Goal: Task Accomplishment & Management: Manage account settings

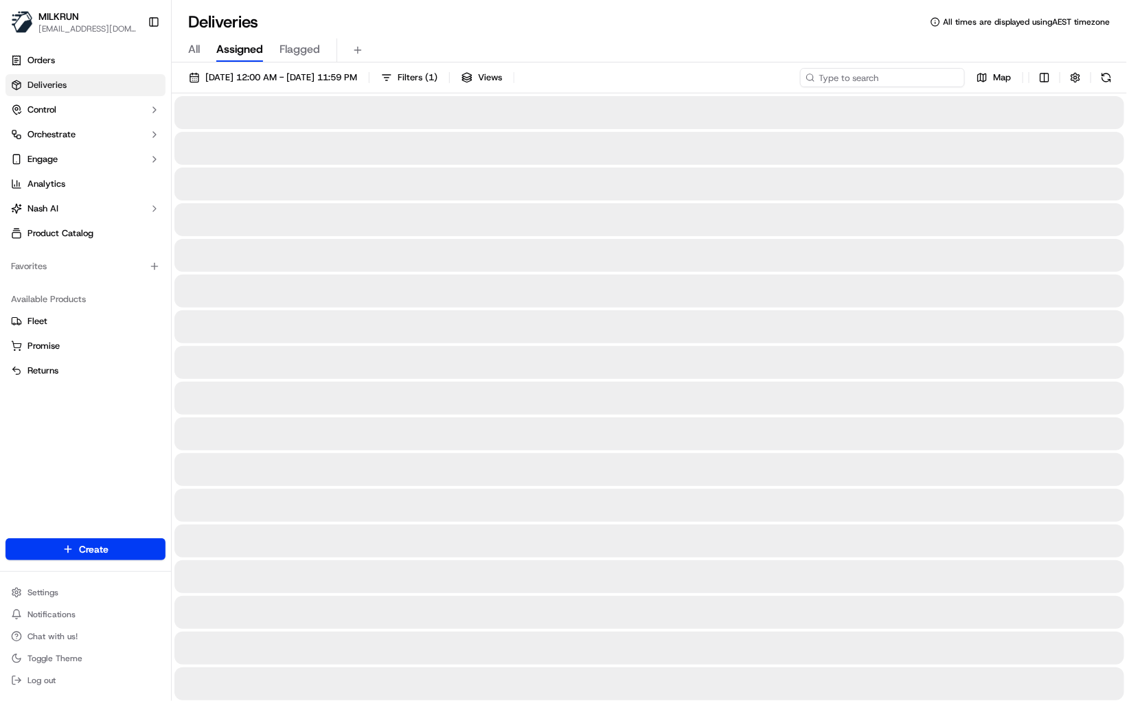
click at [890, 76] on input at bounding box center [882, 77] width 165 height 19
paste input "/38c53bf3-08ff-44e7-b6c1-0e85f8112642"
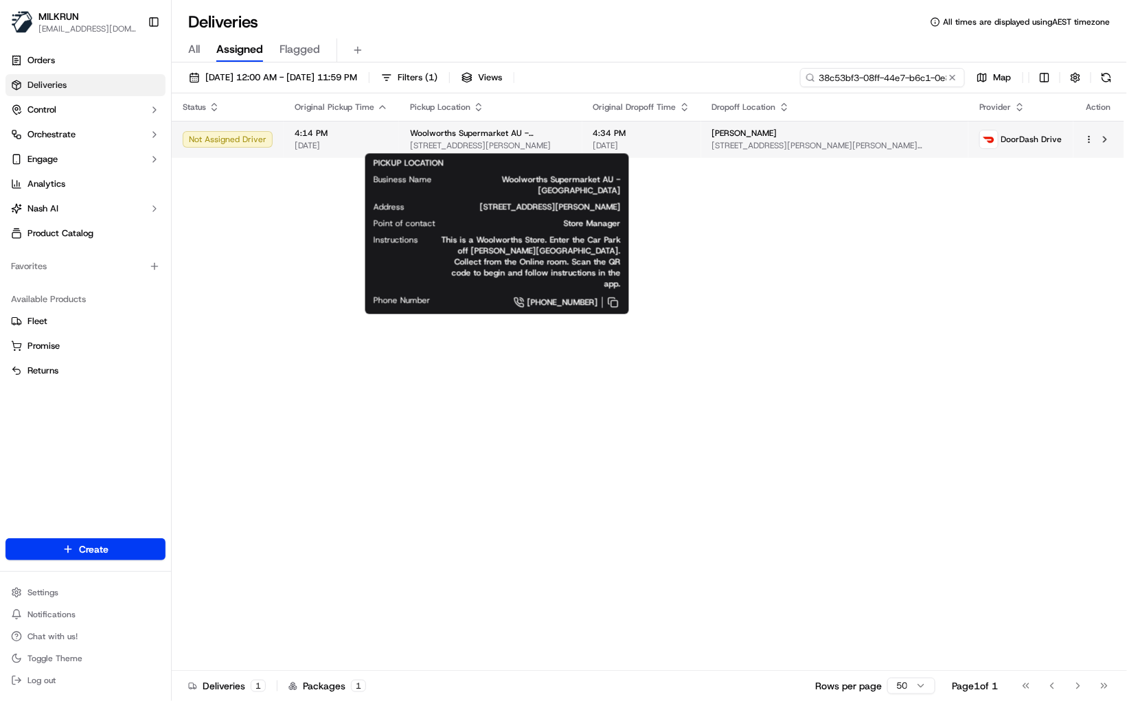
type input "38c53bf3-08ff-44e7-b6c1-0e85f8112642"
click at [493, 140] on span "[STREET_ADDRESS][PERSON_NAME]" at bounding box center [490, 145] width 161 height 11
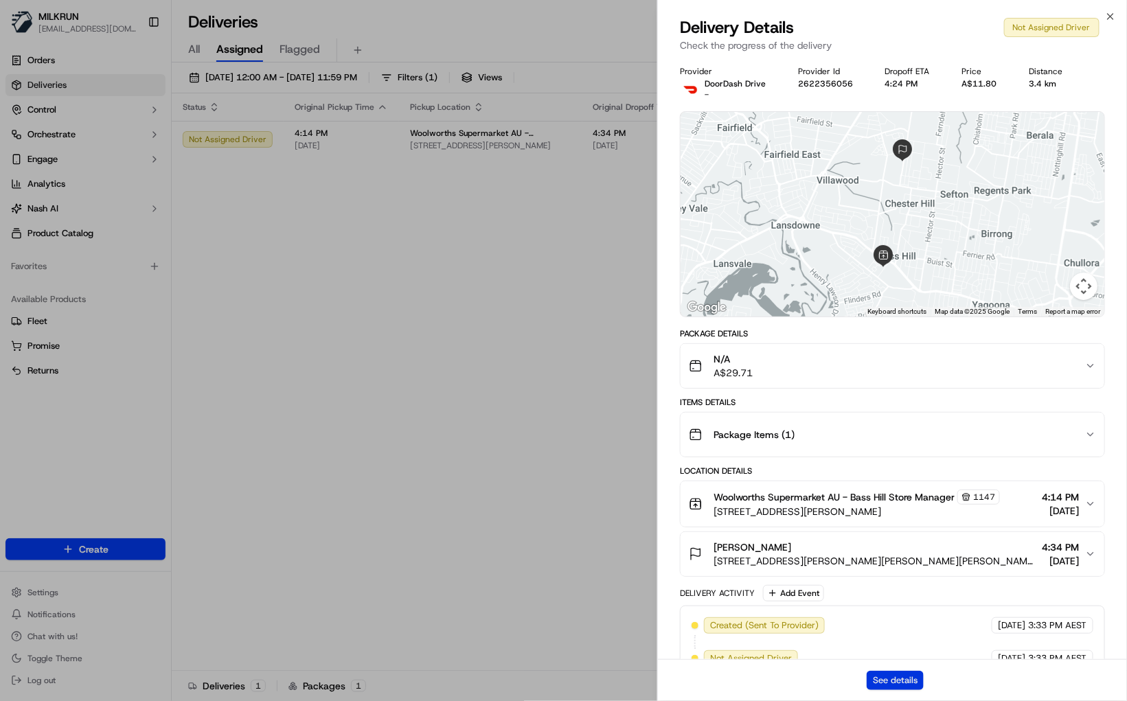
click at [886, 684] on button "See details" at bounding box center [894, 680] width 57 height 19
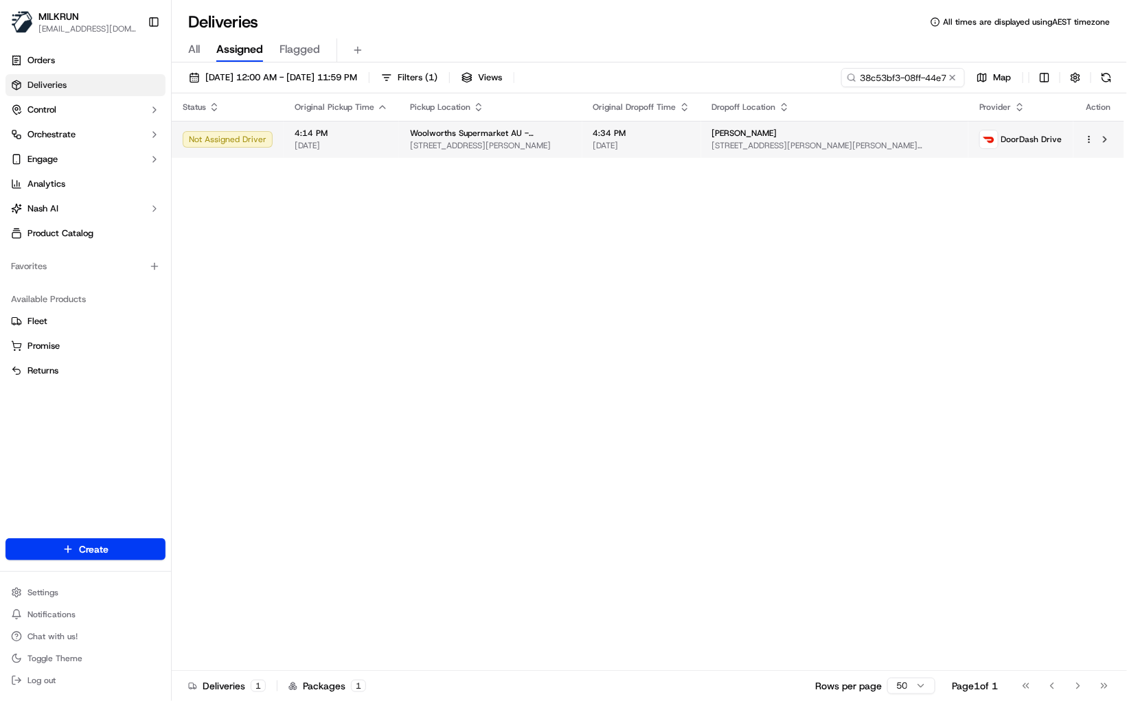
click at [469, 131] on span "Woolworths Supermarket AU - Bass Hill" at bounding box center [490, 133] width 161 height 11
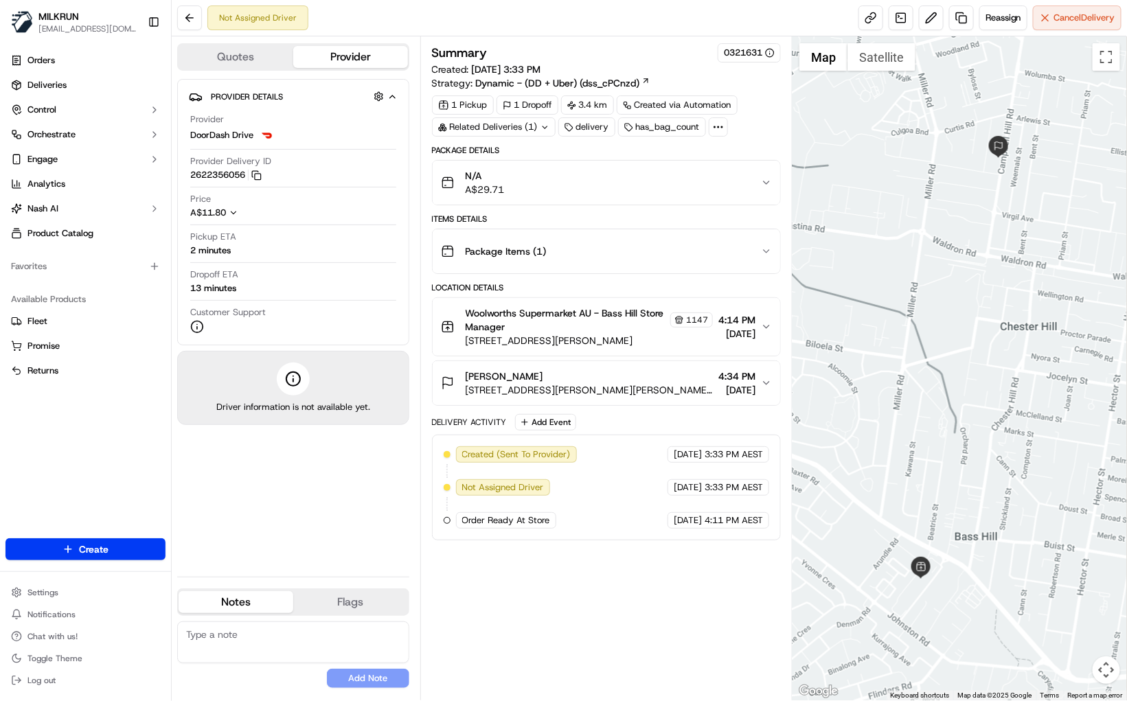
click at [579, 624] on div "Summary 0321631 Created: 22/09/2025 3:33 PM Strategy: Dynamic - (DD + Uber) (ds…" at bounding box center [606, 368] width 349 height 650
drag, startPoint x: 461, startPoint y: 515, endPoint x: 765, endPoint y: 516, distance: 304.8
click at [765, 516] on div "Created (Sent To Provider) DoorDash Drive 22/09/2025 3:33 PM AEST Not Assigned …" at bounding box center [607, 487] width 326 height 82
copy div "Order Ready At Store MILKRUN 22/09/2025 4:11 PM AEST"
click at [1002, 18] on span "Reassign" at bounding box center [1003, 18] width 36 height 12
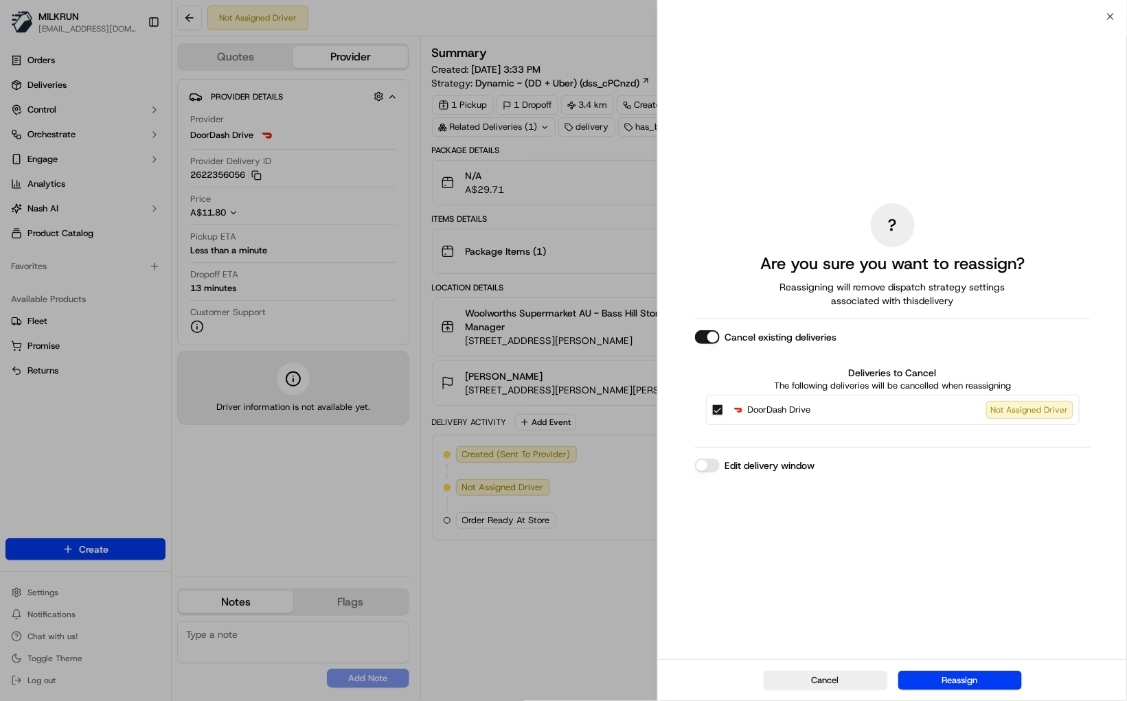
click at [704, 339] on button "Cancel existing deliveries" at bounding box center [707, 337] width 25 height 14
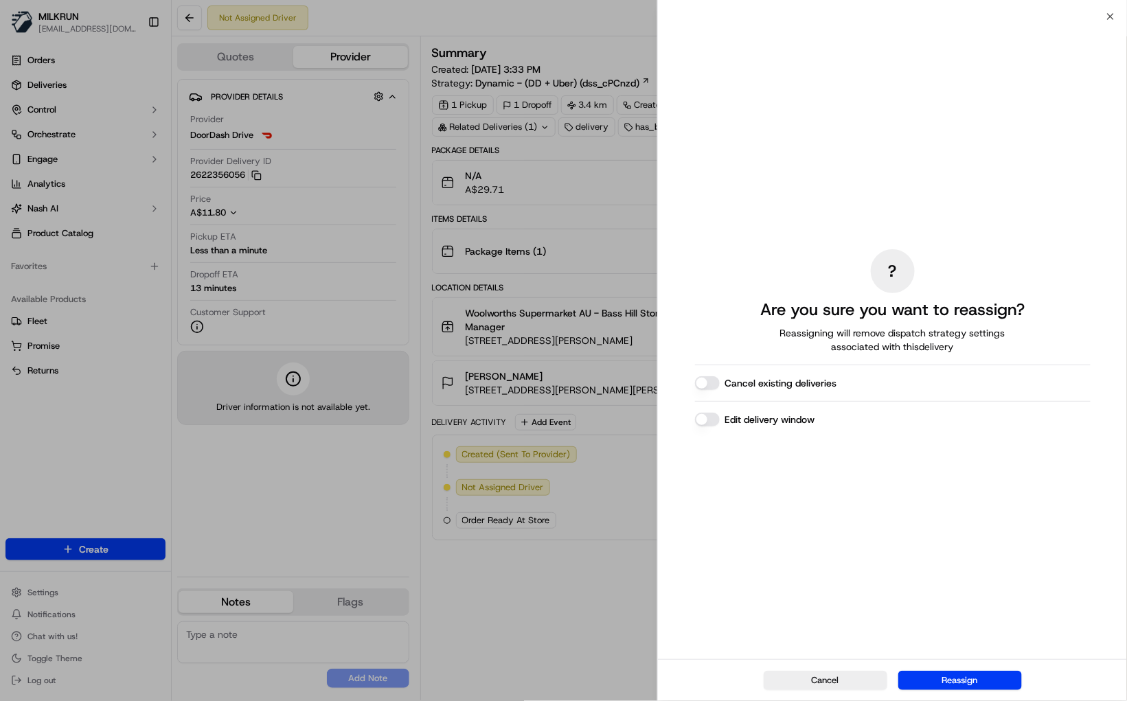
drag, startPoint x: 964, startPoint y: 687, endPoint x: 1084, endPoint y: 713, distance: 122.9
click at [1084, 700] on html "MILKRUN [EMAIL_ADDRESS][DOMAIN_NAME] Toggle Sidebar Orders Deliveries Control O…" at bounding box center [563, 350] width 1127 height 701
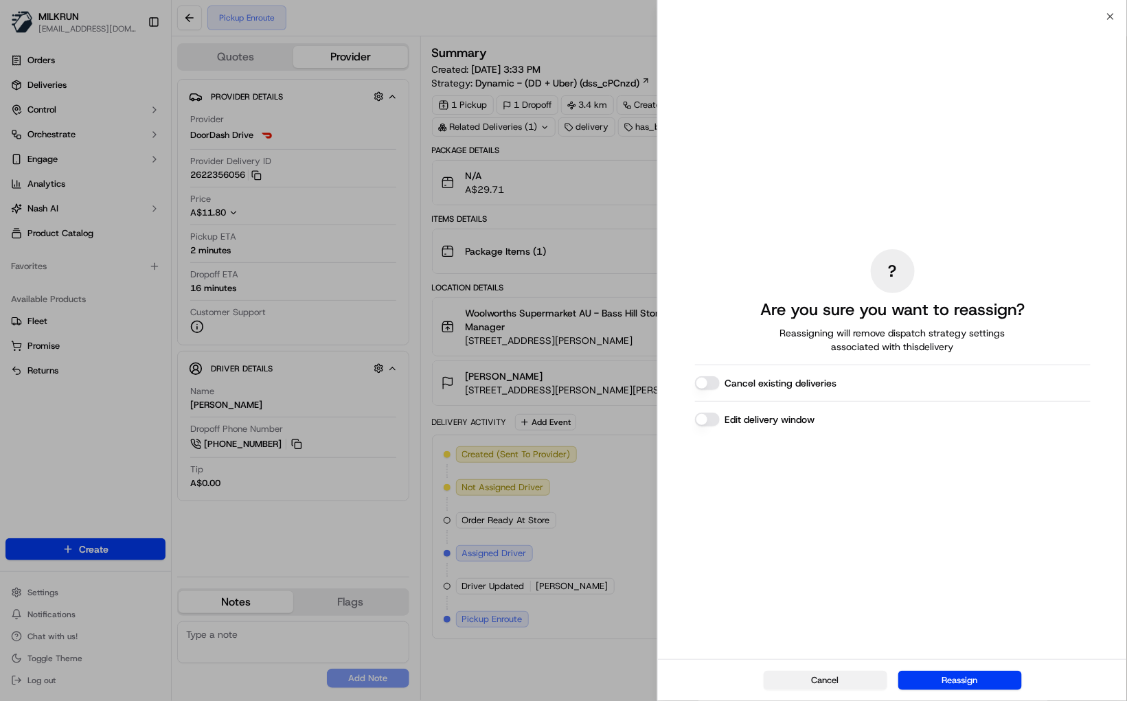
click at [796, 675] on button "Cancel" at bounding box center [825, 680] width 124 height 19
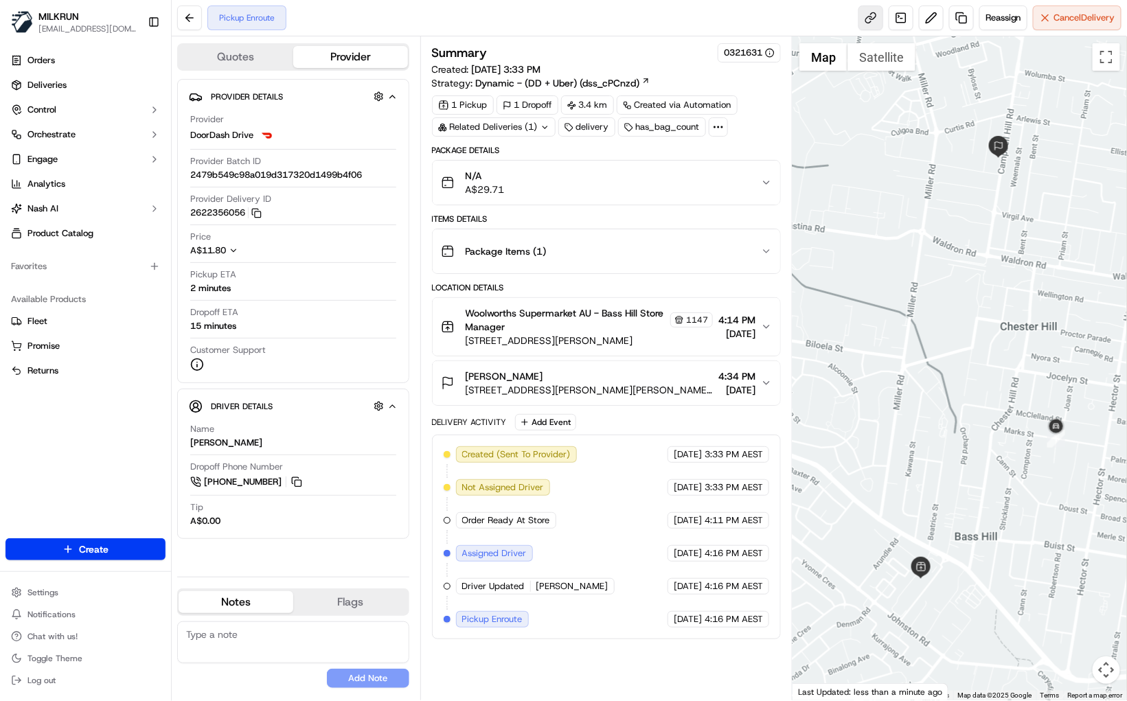
click at [867, 22] on link at bounding box center [870, 17] width 25 height 25
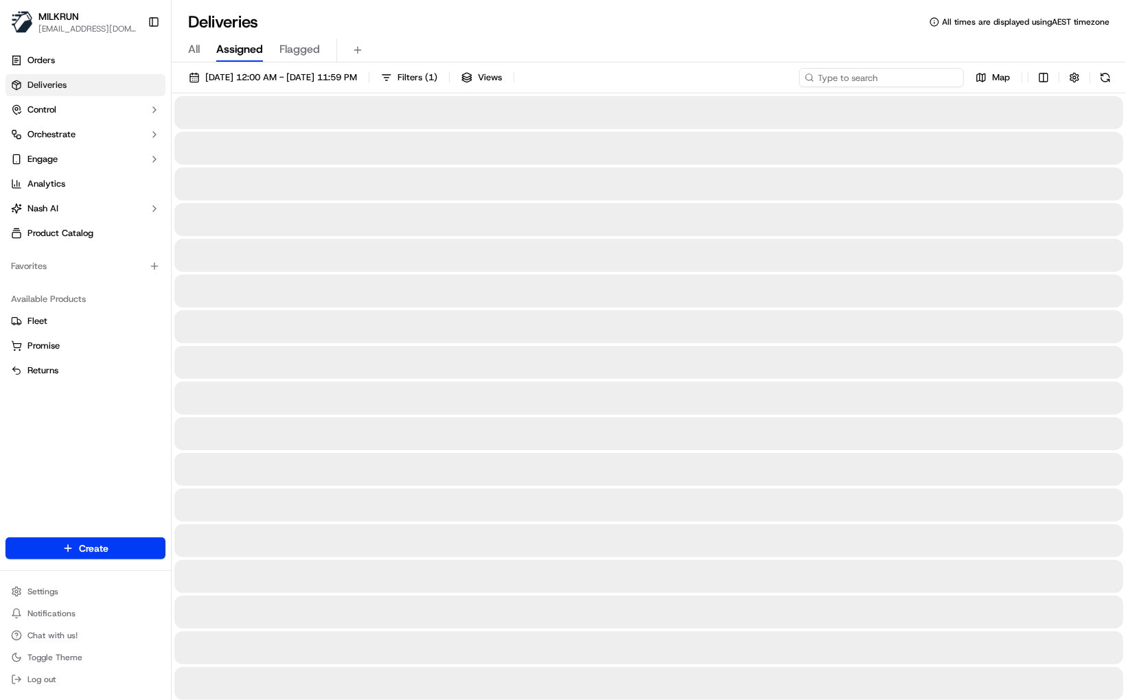
click at [869, 68] on input at bounding box center [881, 77] width 165 height 19
paste input "d3b72407-2789-4c33-b228-8757a0464138"
type input "d3b72407-2789-4c33-b228-8757a0464138"
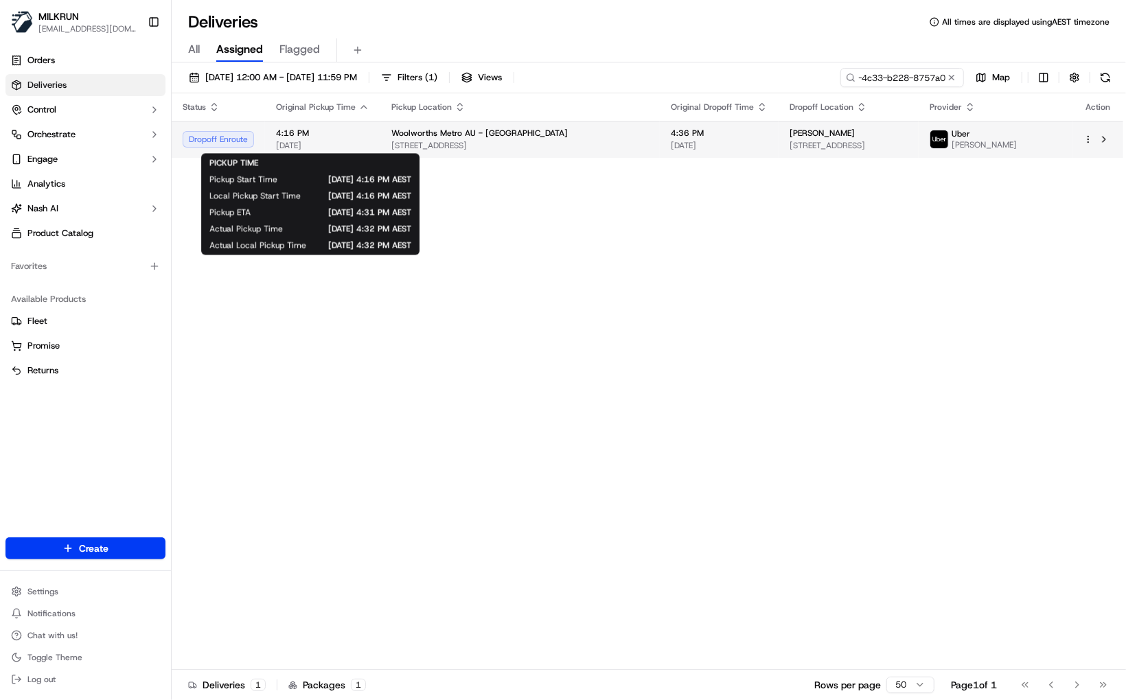
click at [354, 141] on span "[DATE]" at bounding box center [322, 145] width 93 height 11
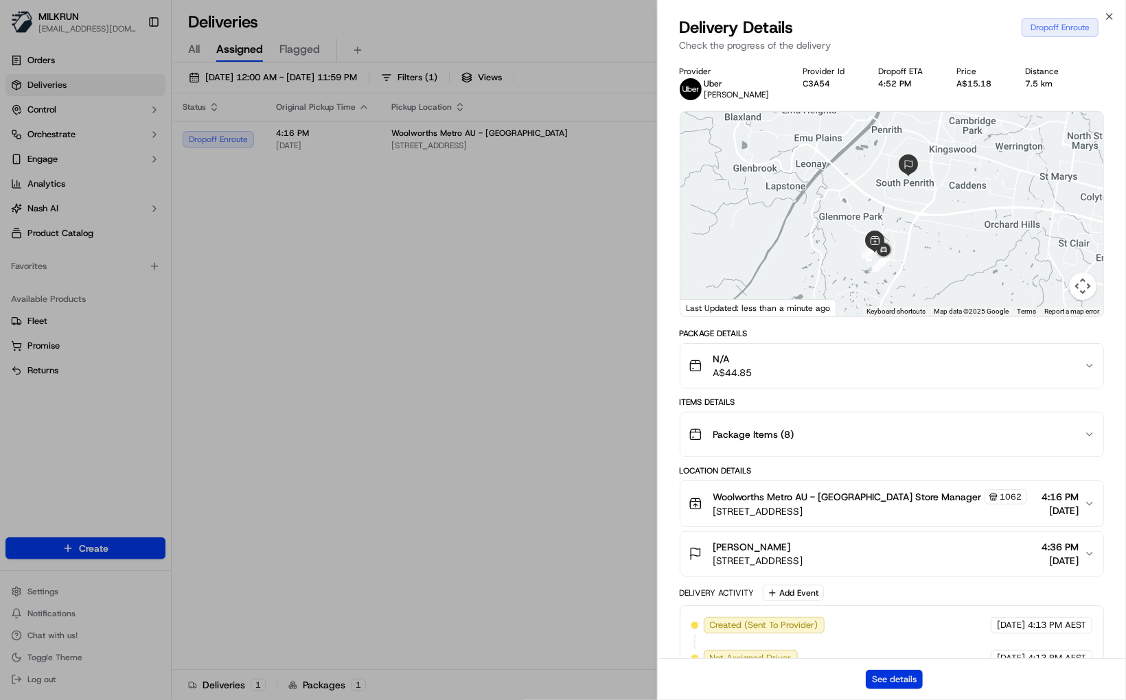
click at [889, 677] on button "See details" at bounding box center [894, 679] width 57 height 19
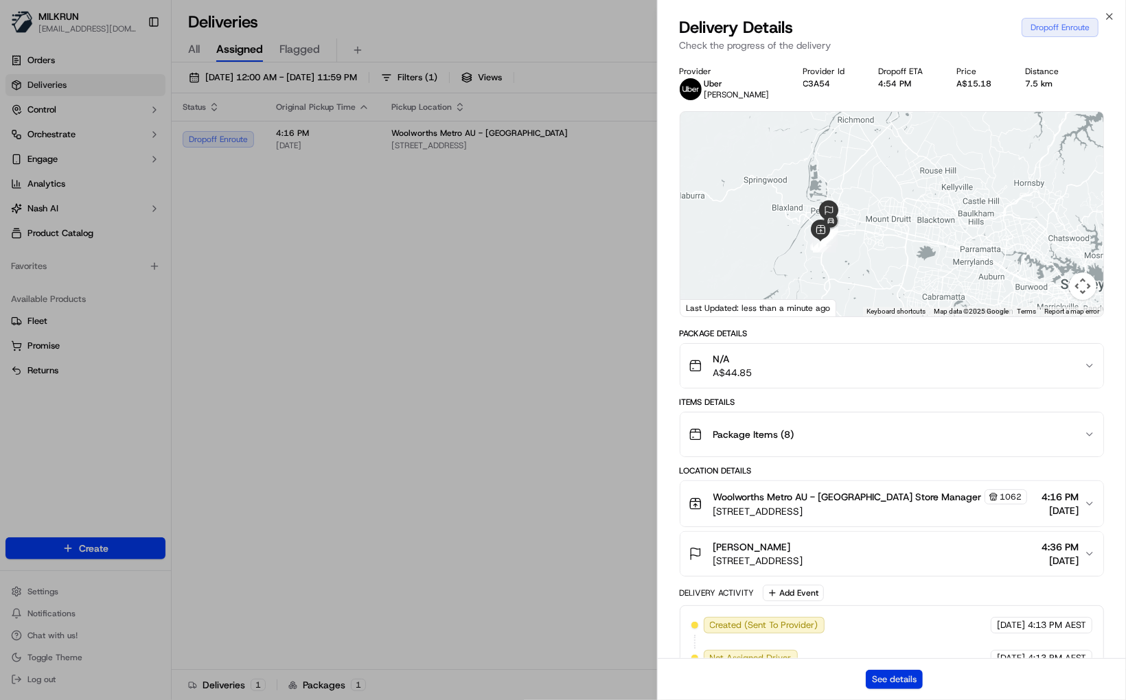
click at [904, 682] on button "See details" at bounding box center [894, 679] width 57 height 19
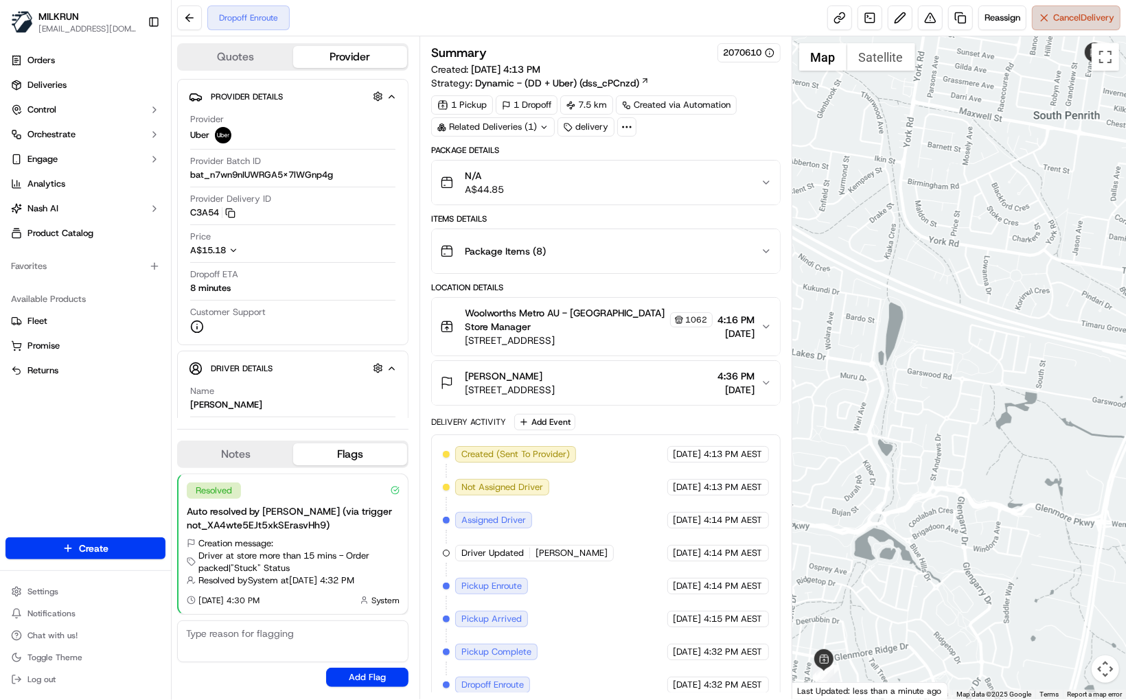
click at [1054, 18] on span "Cancel Delivery" at bounding box center [1083, 18] width 61 height 12
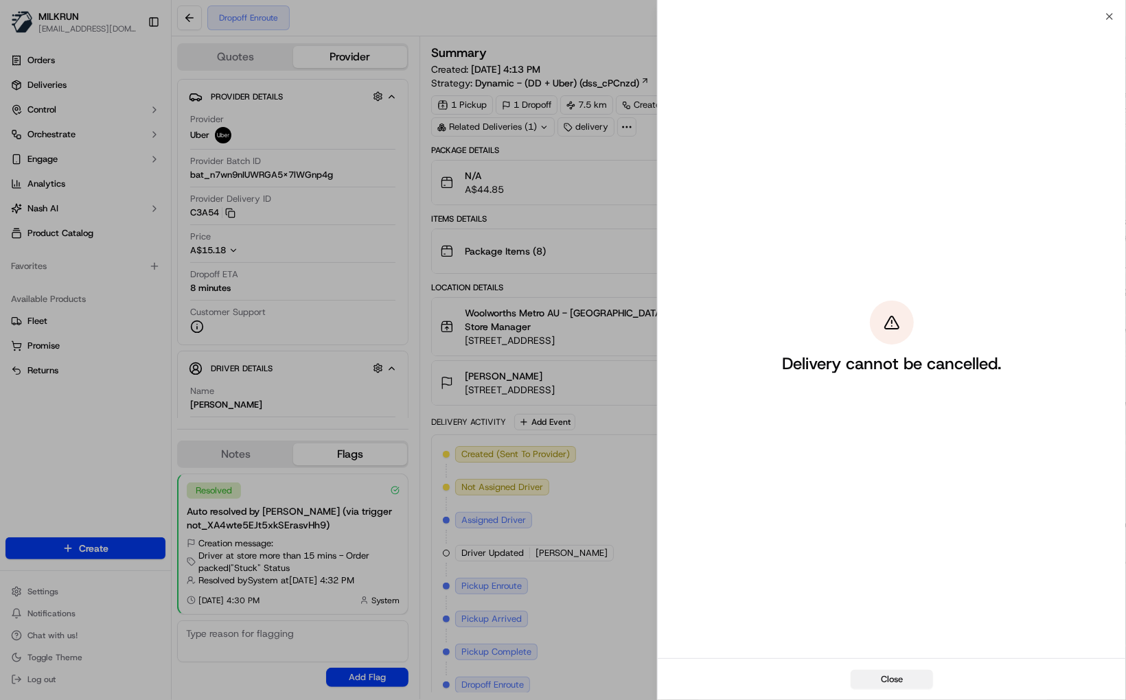
click at [889, 687] on button "Close" at bounding box center [892, 679] width 82 height 19
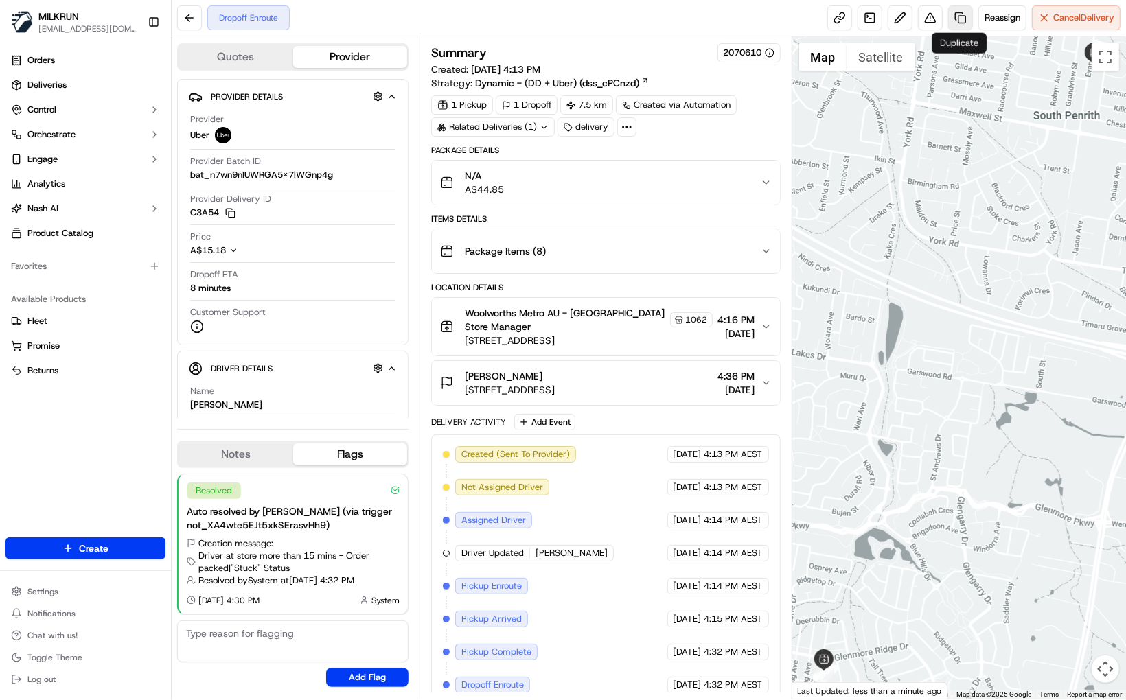
click at [956, 23] on link at bounding box center [960, 17] width 25 height 25
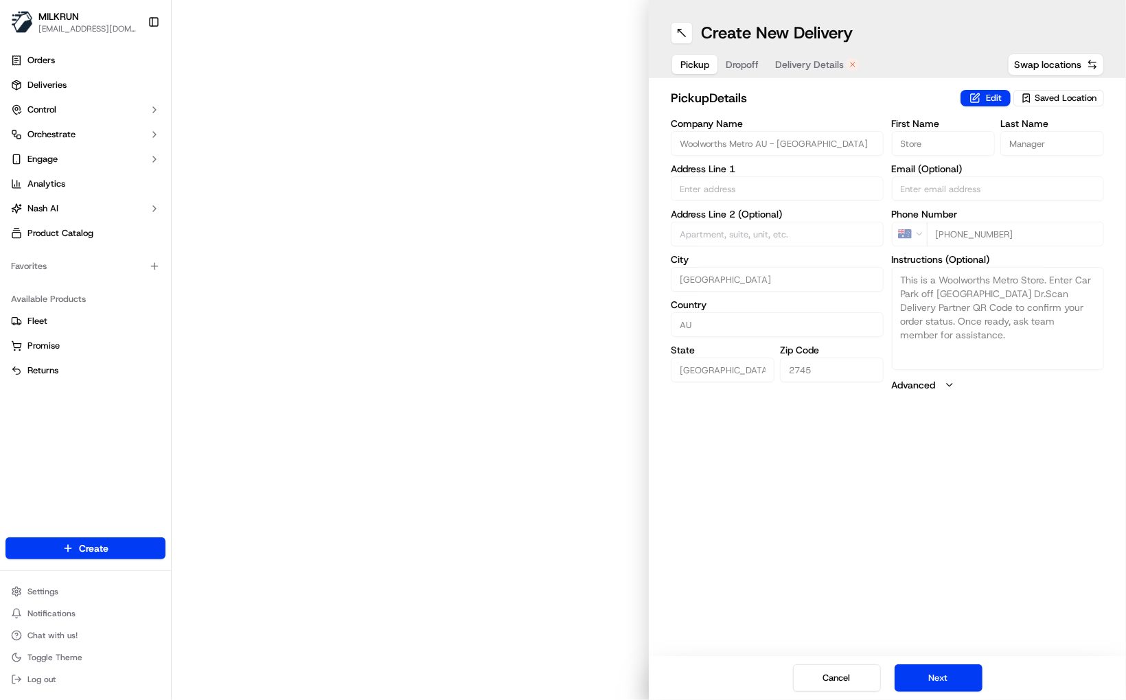
type input "90-98 Glenmore Ridge Dr"
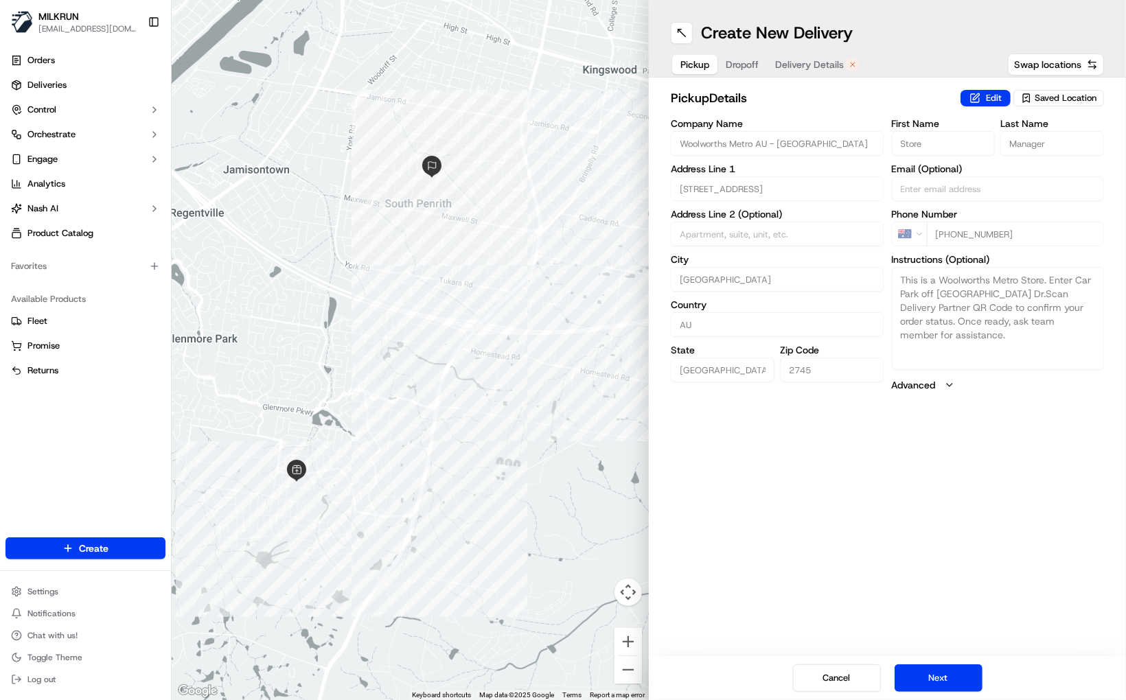
click at [808, 60] on span "Delivery Details" at bounding box center [809, 65] width 69 height 14
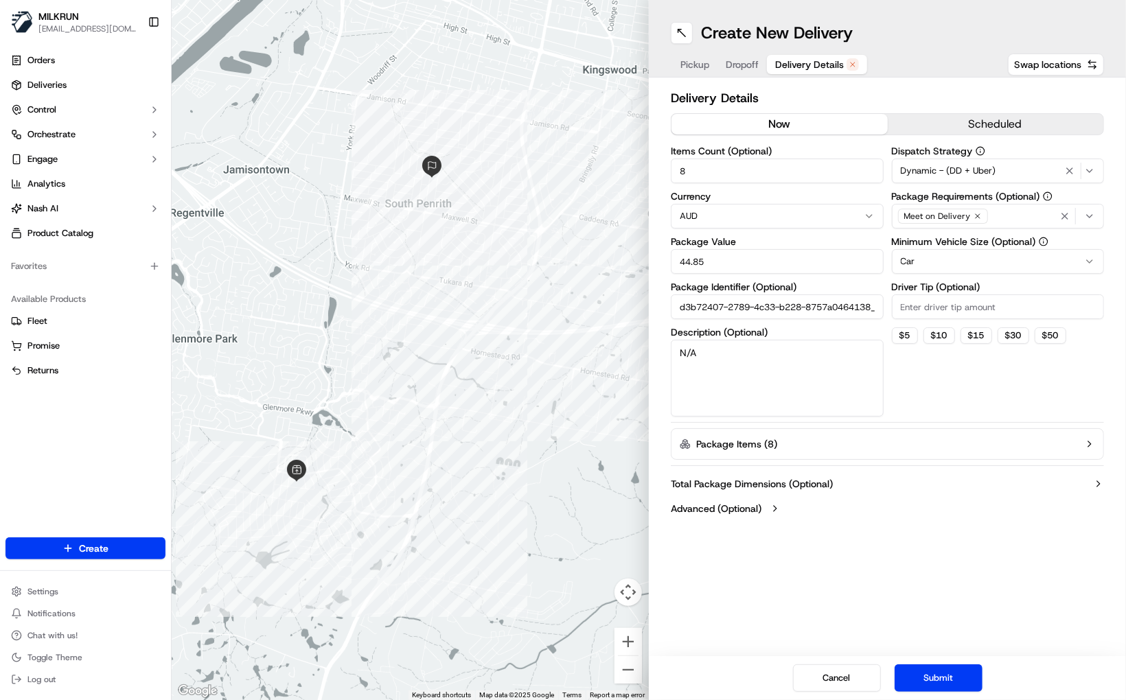
click at [830, 114] on button "now" at bounding box center [779, 124] width 216 height 21
click at [937, 676] on button "Submit" at bounding box center [939, 678] width 88 height 27
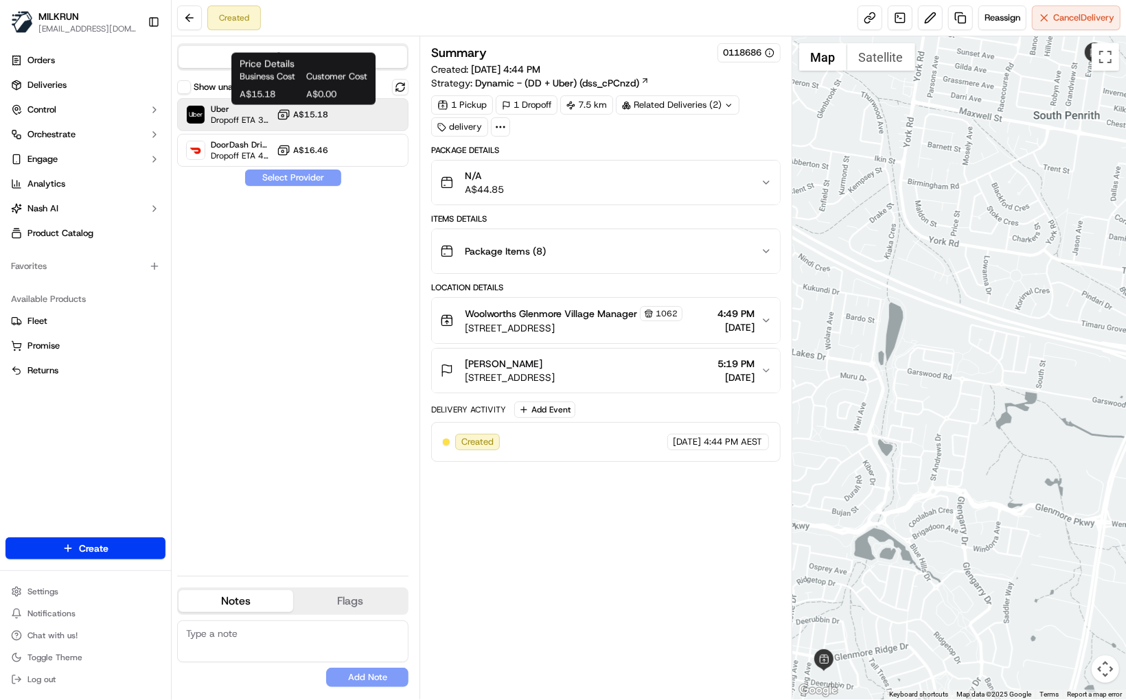
click at [300, 120] on button "A$15.18" at bounding box center [302, 115] width 51 height 14
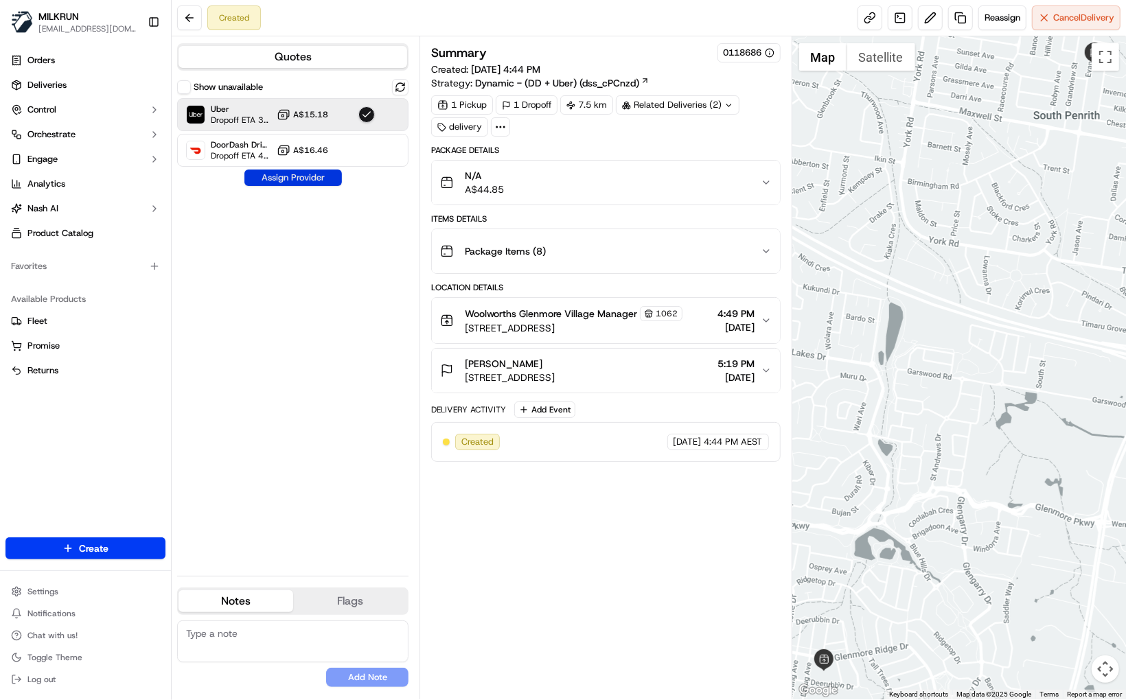
click at [296, 175] on button "Assign Provider" at bounding box center [292, 178] width 97 height 16
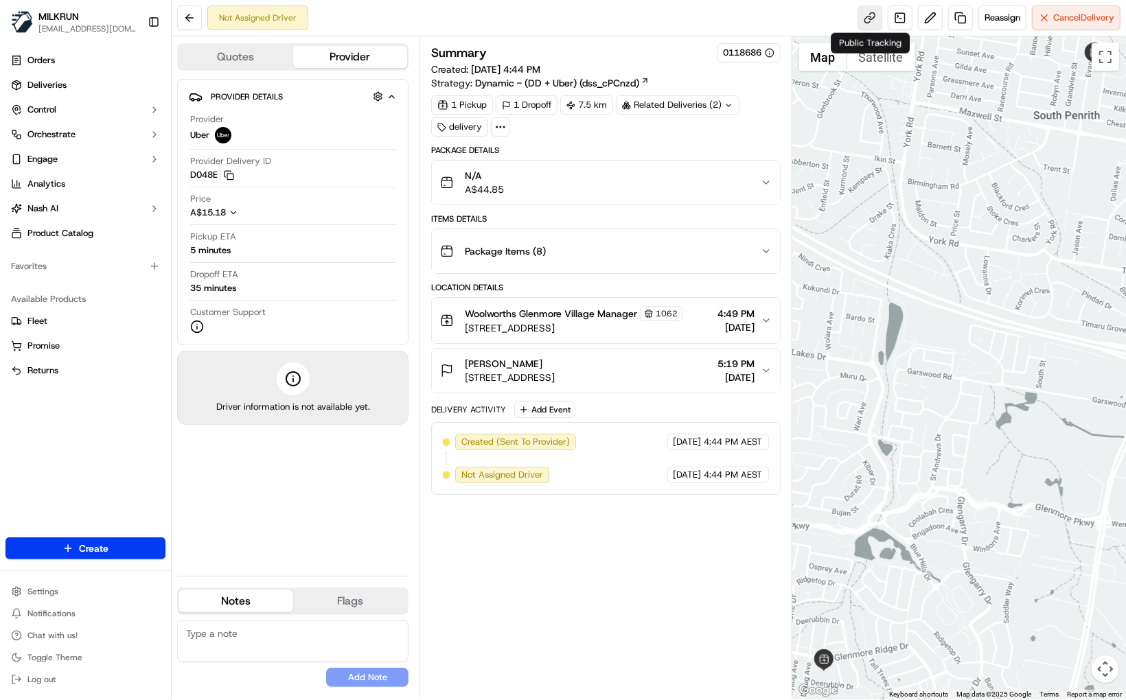
click at [877, 19] on link at bounding box center [869, 17] width 25 height 25
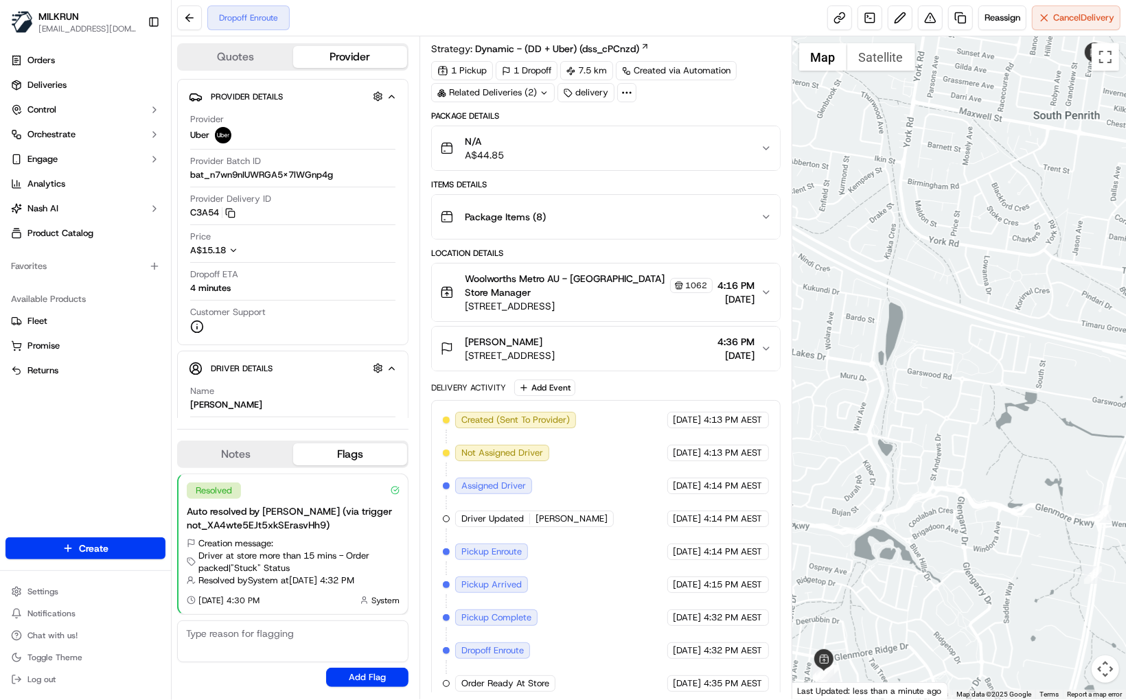
scroll to position [36, 0]
click at [231, 213] on icon "button" at bounding box center [230, 213] width 10 height 10
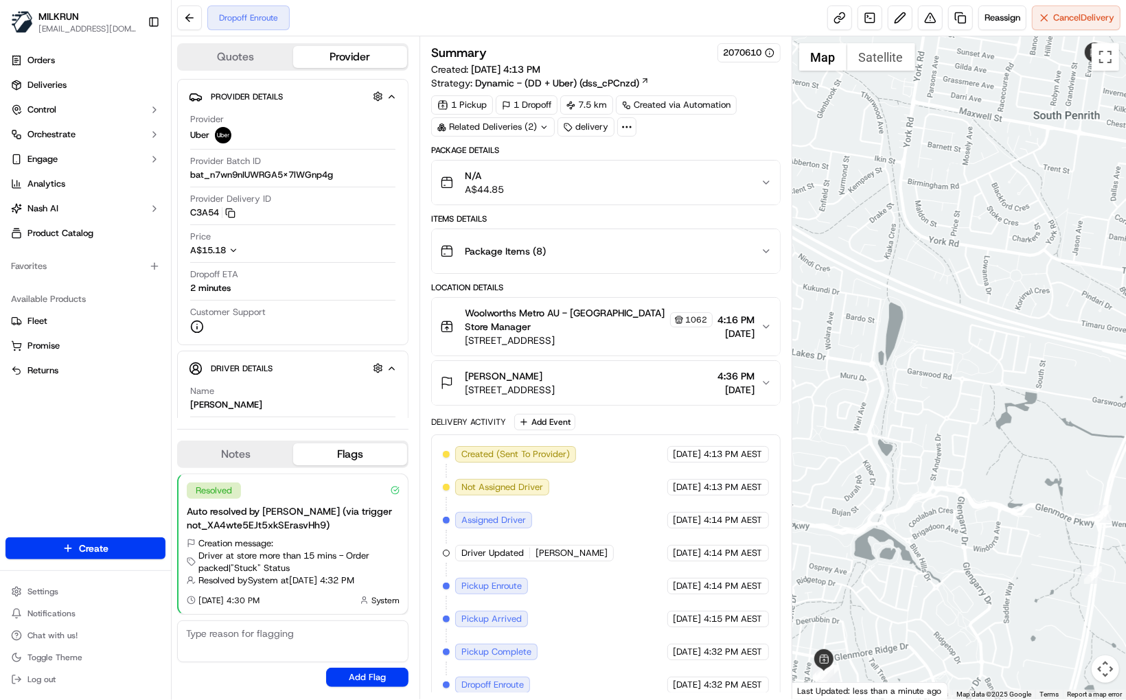
scroll to position [36, 0]
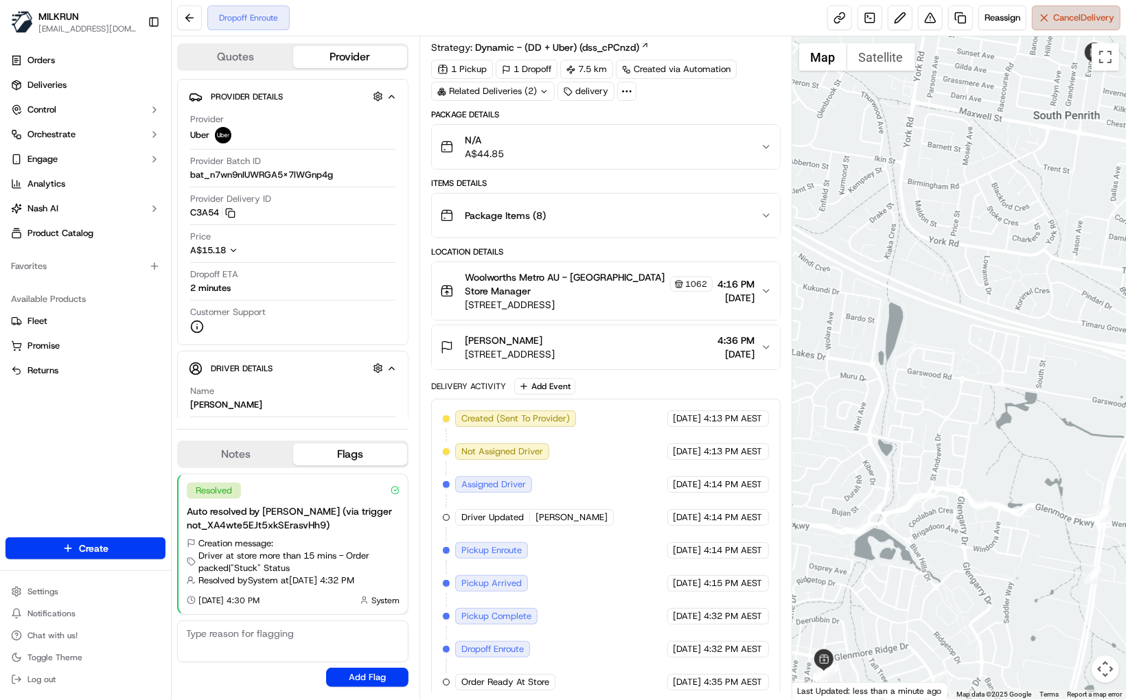
click at [1061, 25] on button "Cancel Delivery" at bounding box center [1076, 17] width 89 height 25
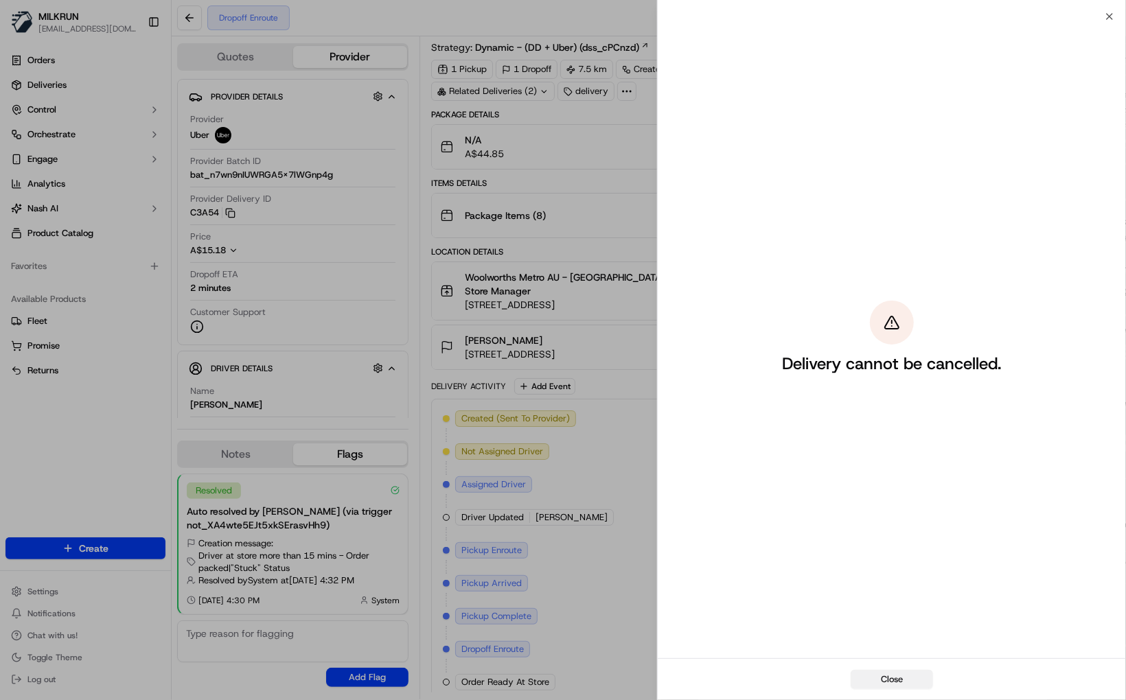
click at [892, 681] on button "Close" at bounding box center [892, 679] width 82 height 19
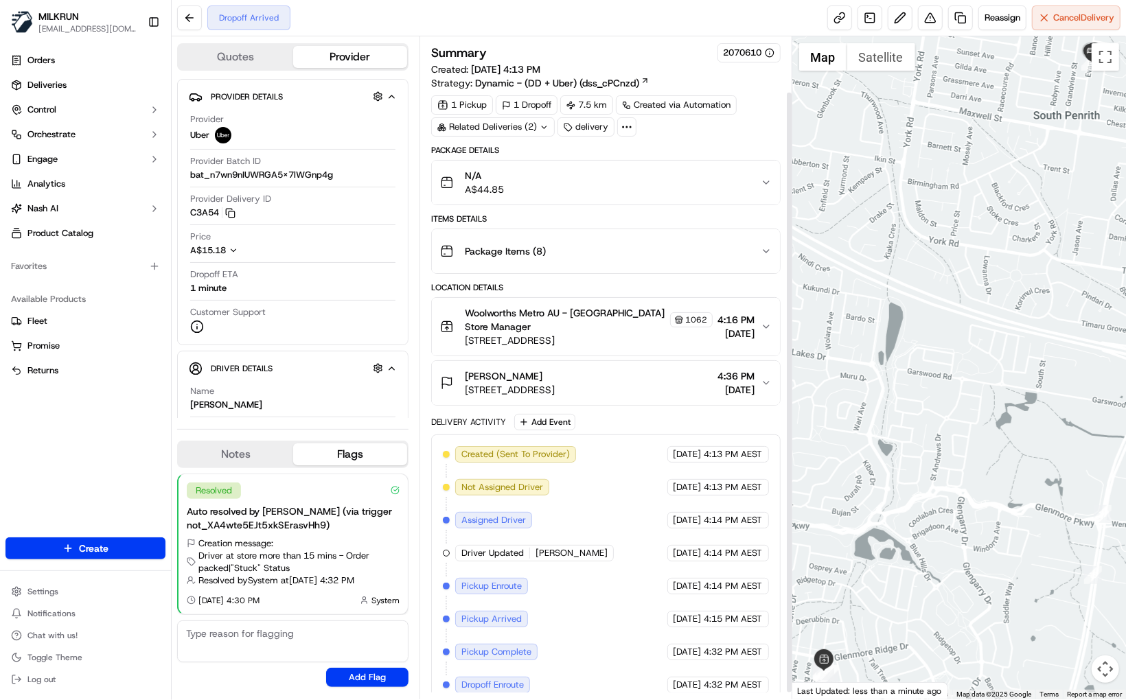
scroll to position [68, 0]
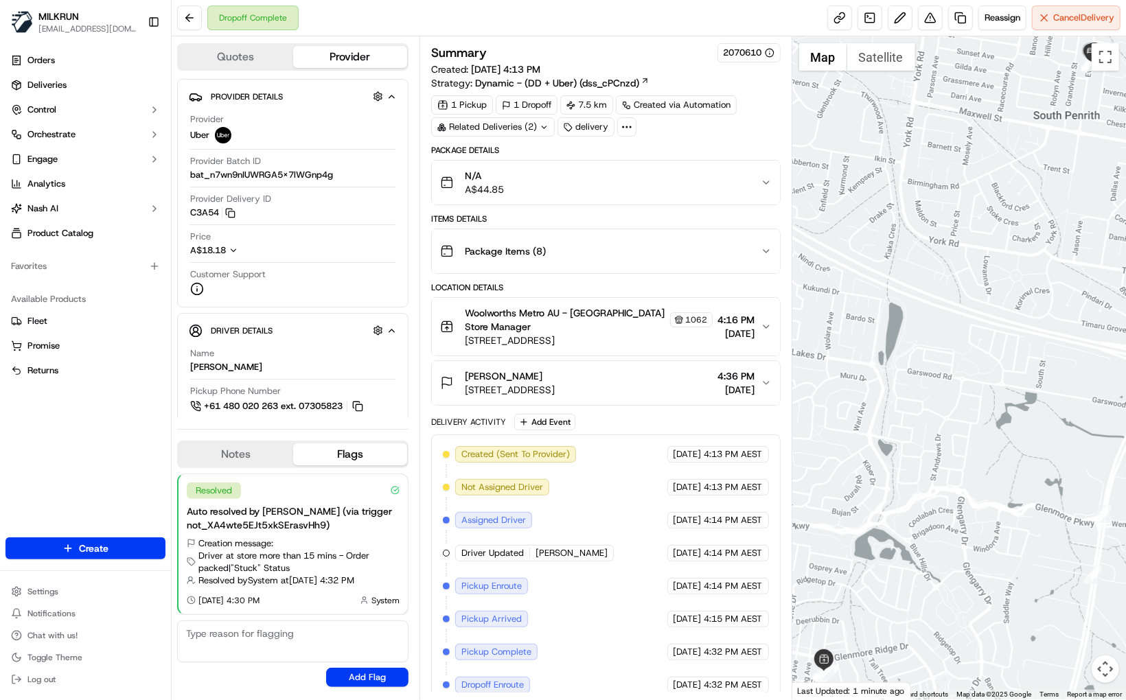
scroll to position [100, 0]
